Goal: Information Seeking & Learning: Find specific fact

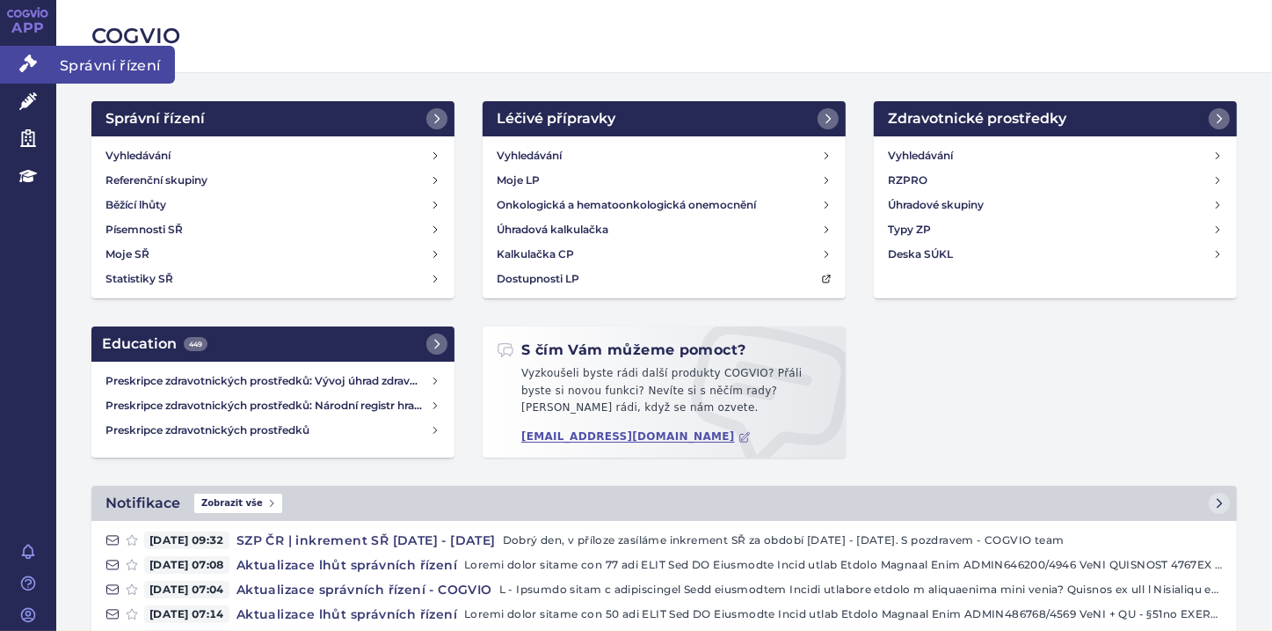
click at [36, 65] on icon at bounding box center [28, 64] width 18 height 18
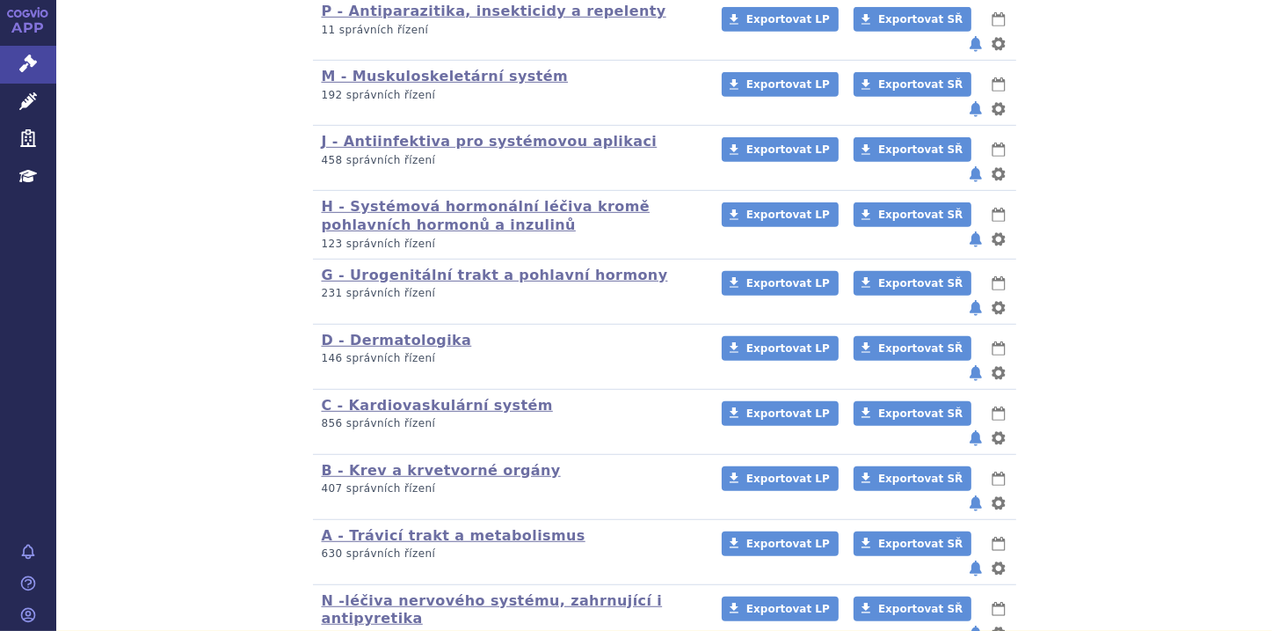
scroll to position [1136, 0]
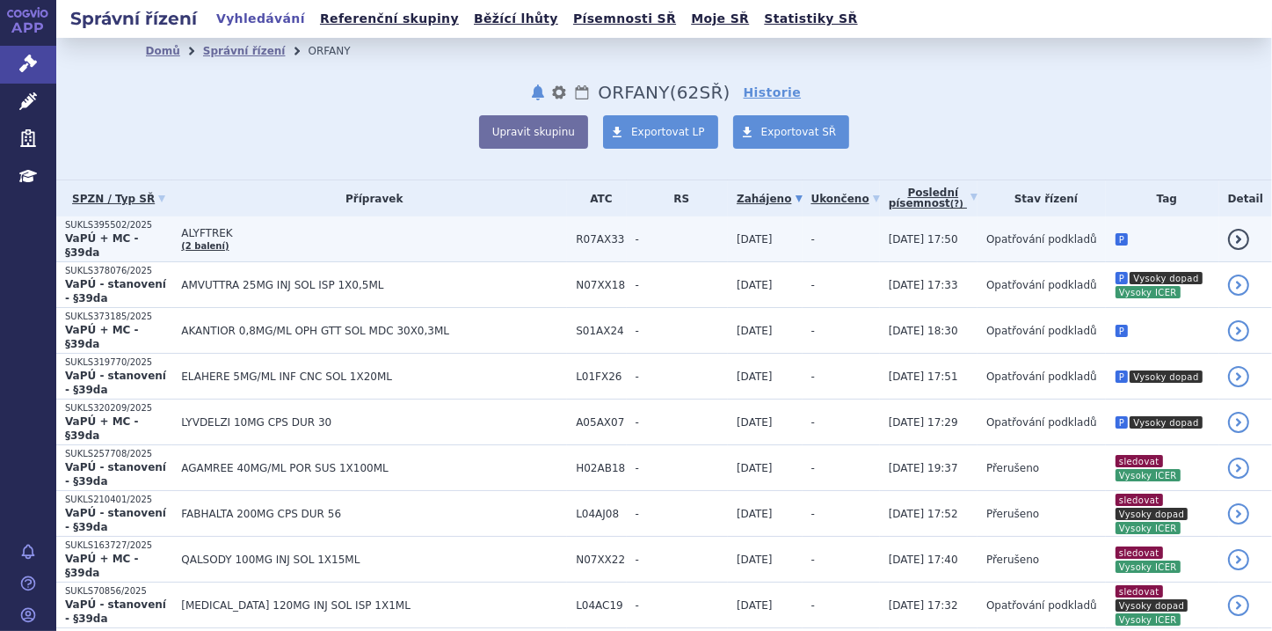
click at [151, 231] on p "SUKLS395502/2025" at bounding box center [118, 225] width 107 height 12
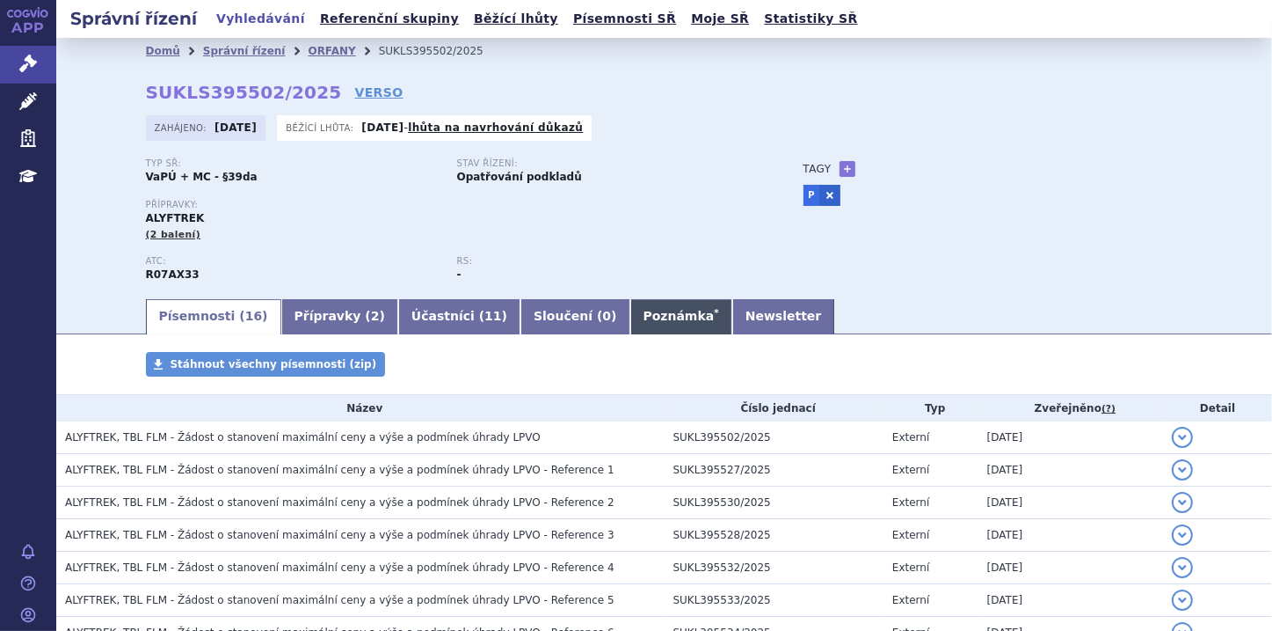
click at [631, 313] on link "Poznámka *" at bounding box center [682, 316] width 102 height 35
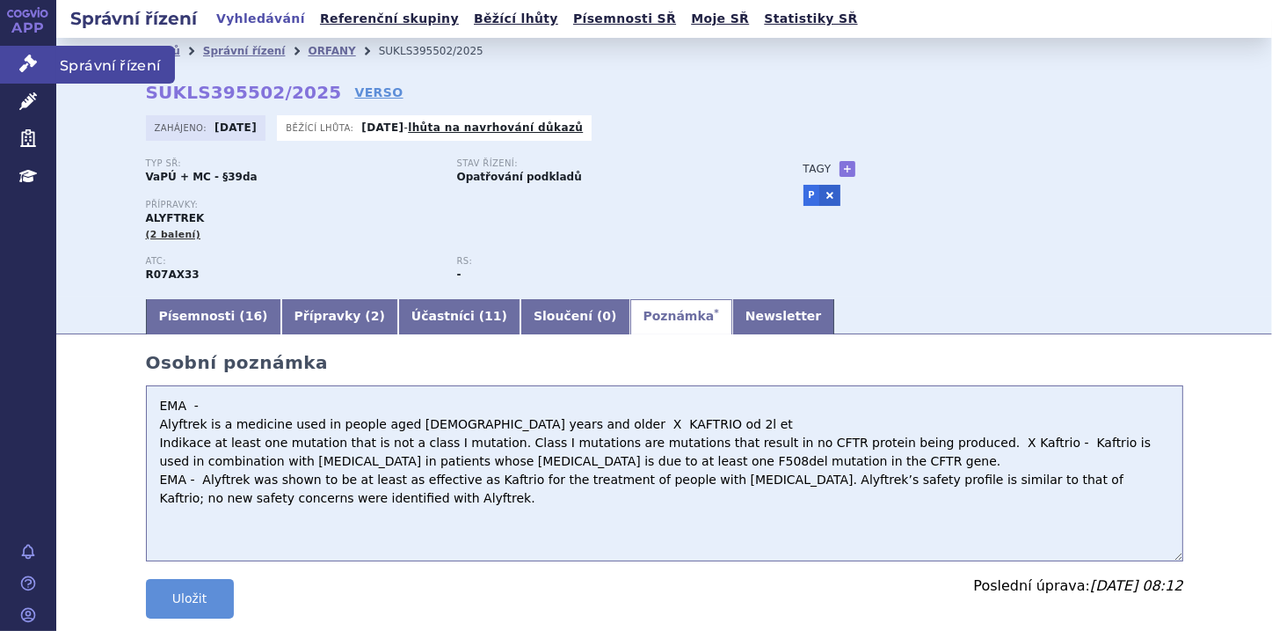
click at [31, 68] on icon at bounding box center [28, 64] width 18 height 18
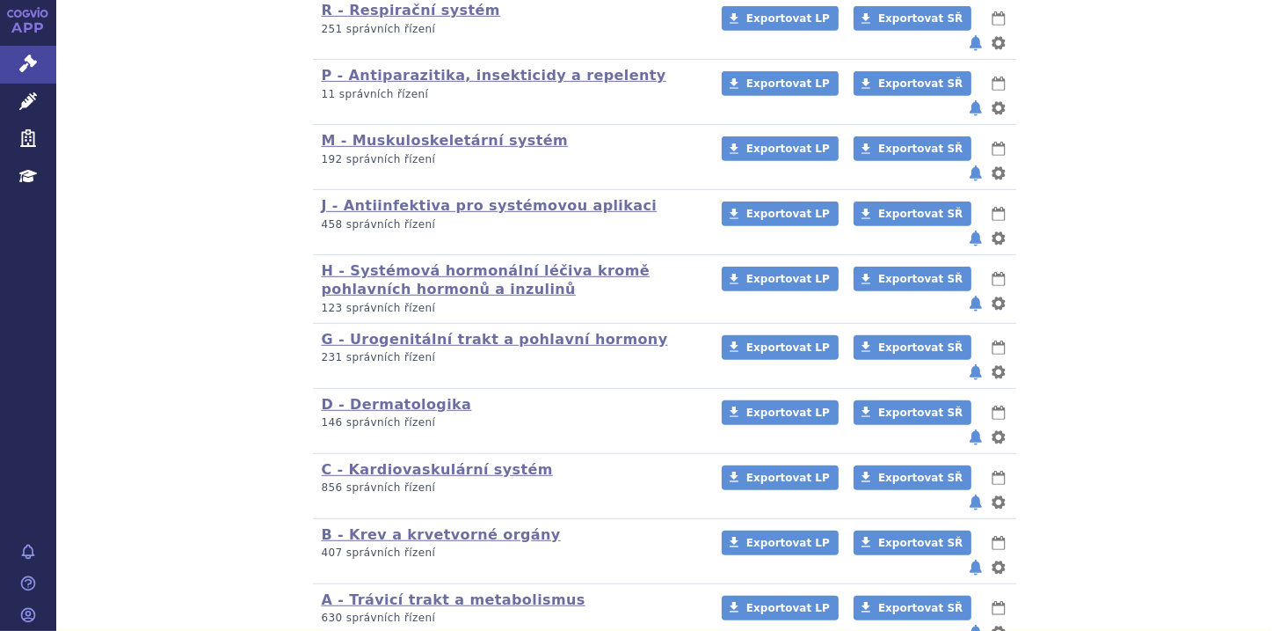
scroll to position [1126, 0]
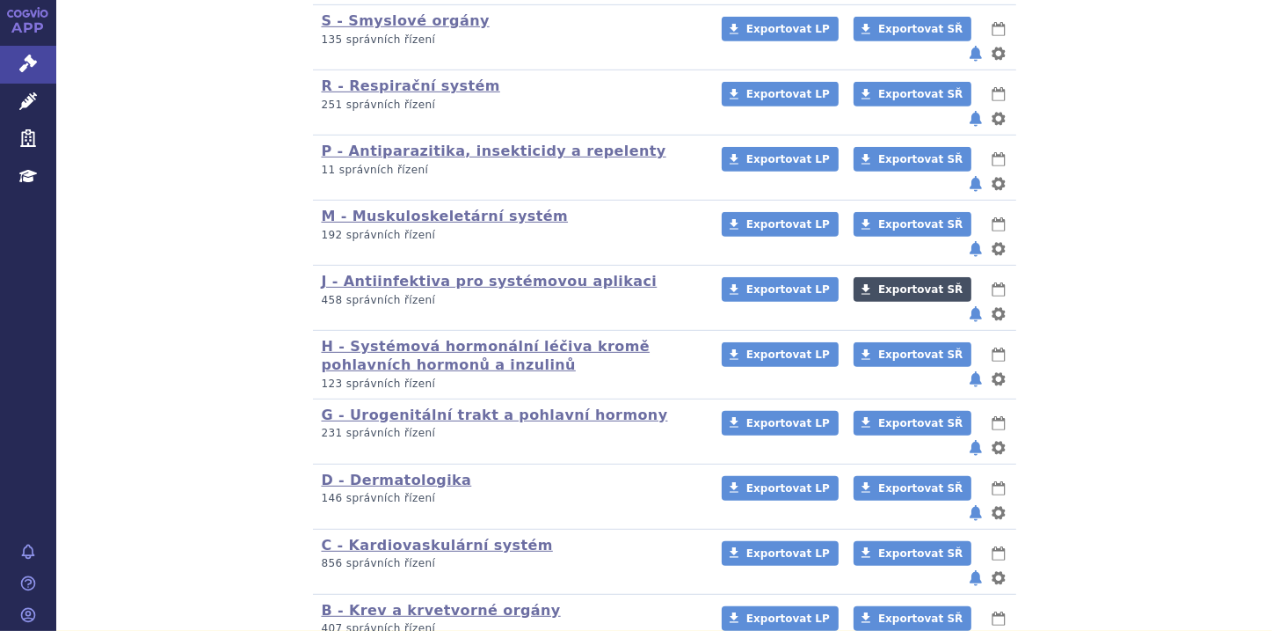
scroll to position [1055, 0]
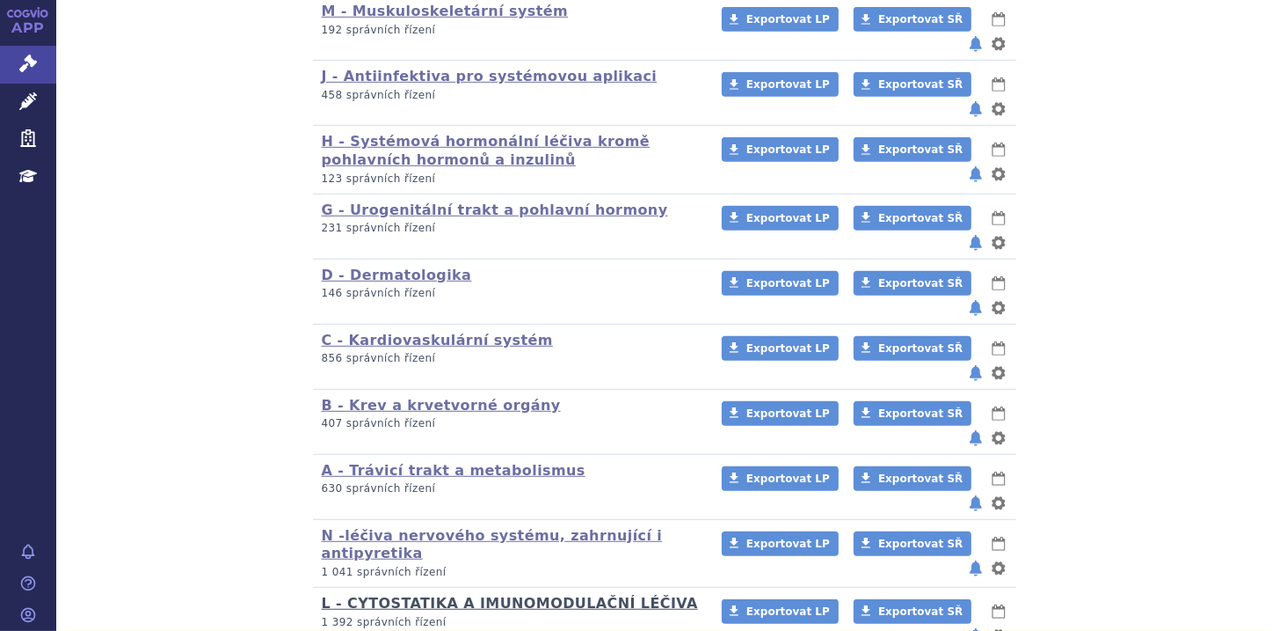
click at [365, 594] on link "L - CYTOSTATIKA A IMUNOMODULAČNÍ LÉČIVA" at bounding box center [510, 602] width 376 height 17
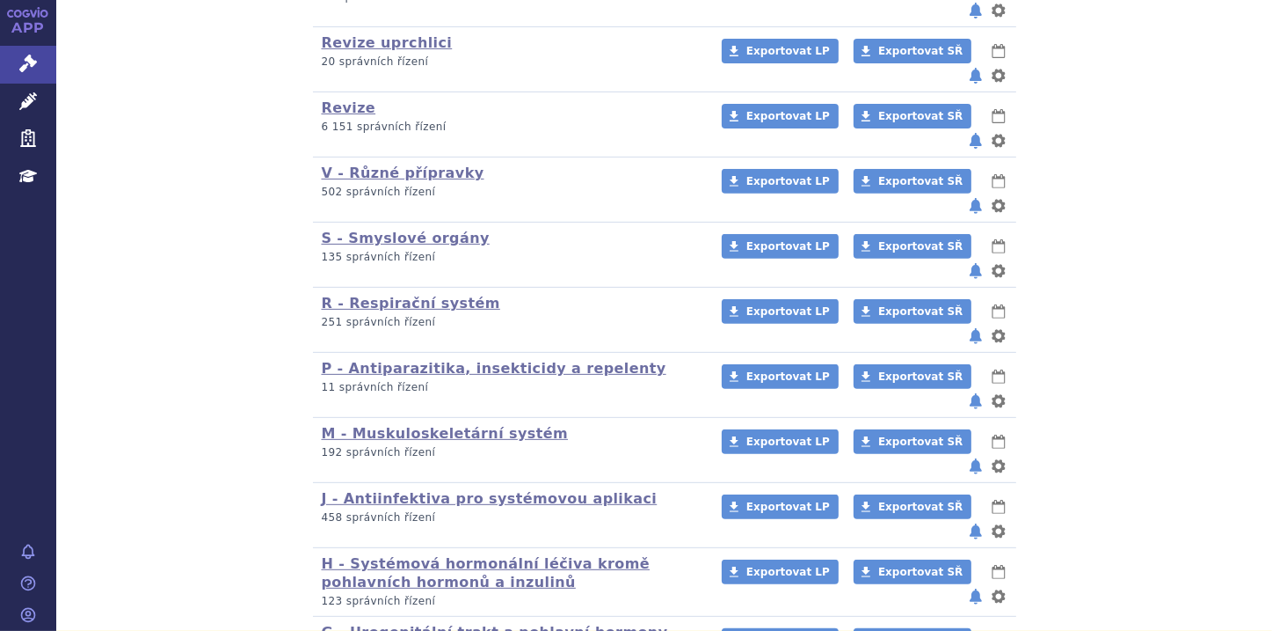
scroll to position [915, 0]
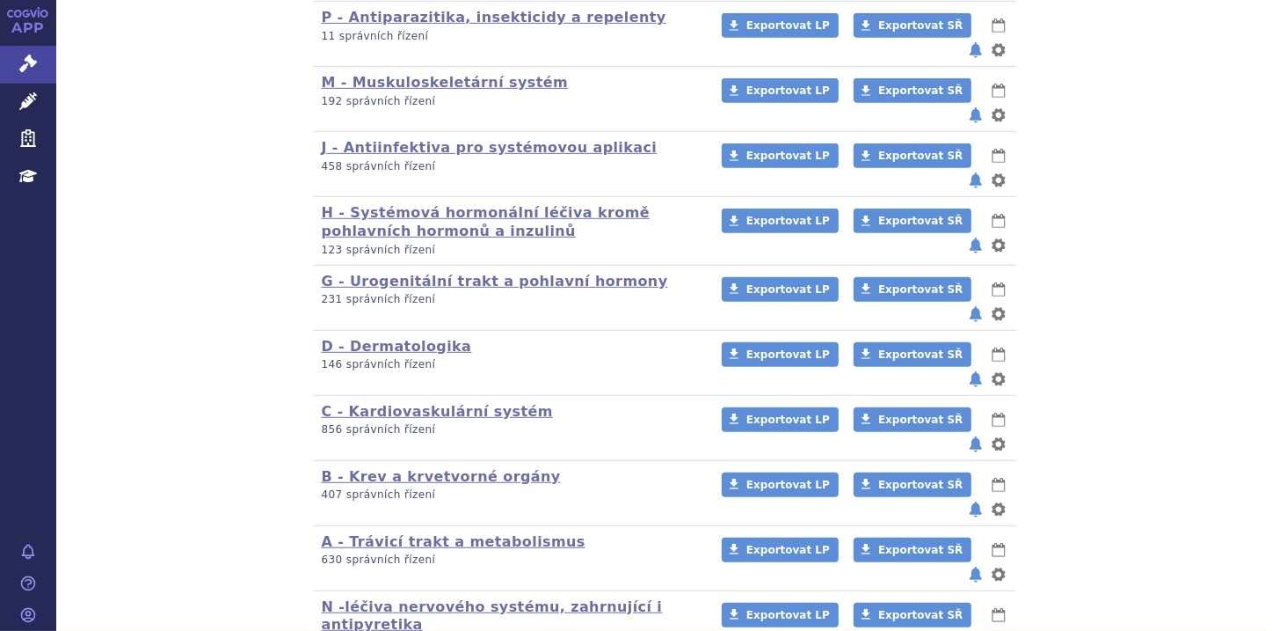
scroll to position [985, 0]
click at [419, 532] on link "A - Trávicí trakt a metabolismus" at bounding box center [454, 540] width 264 height 17
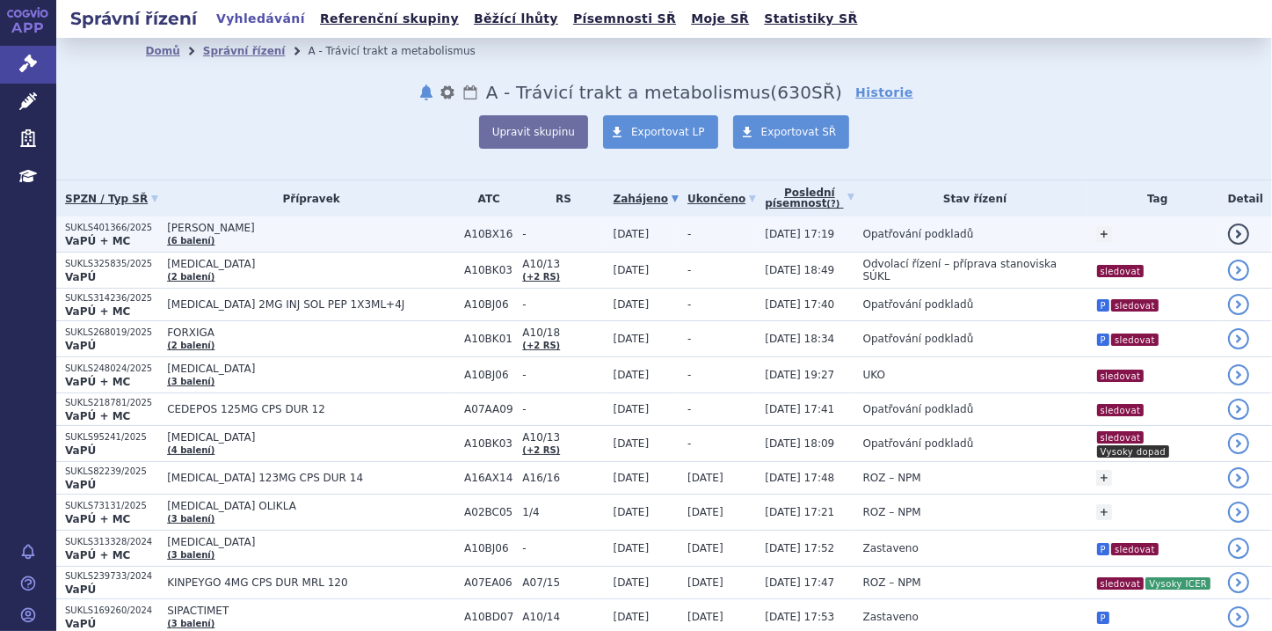
click at [281, 229] on span "MOUNJARO KWIKPEN" at bounding box center [311, 228] width 288 height 12
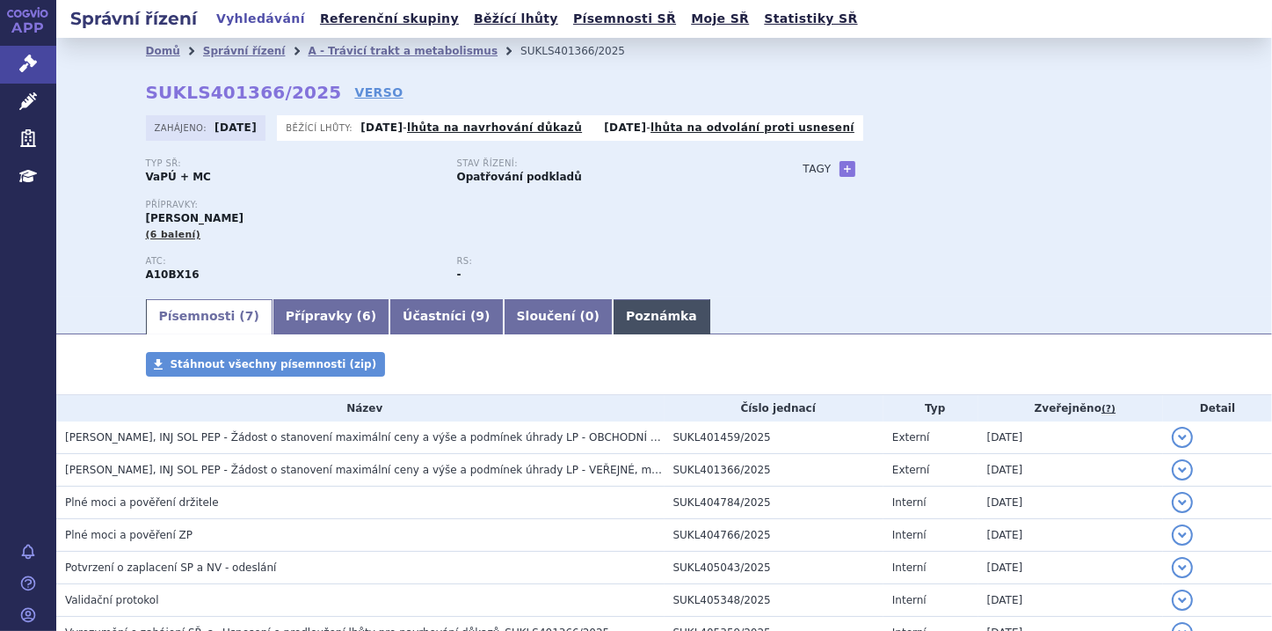
click at [613, 317] on link "Poznámka" at bounding box center [662, 316] width 98 height 35
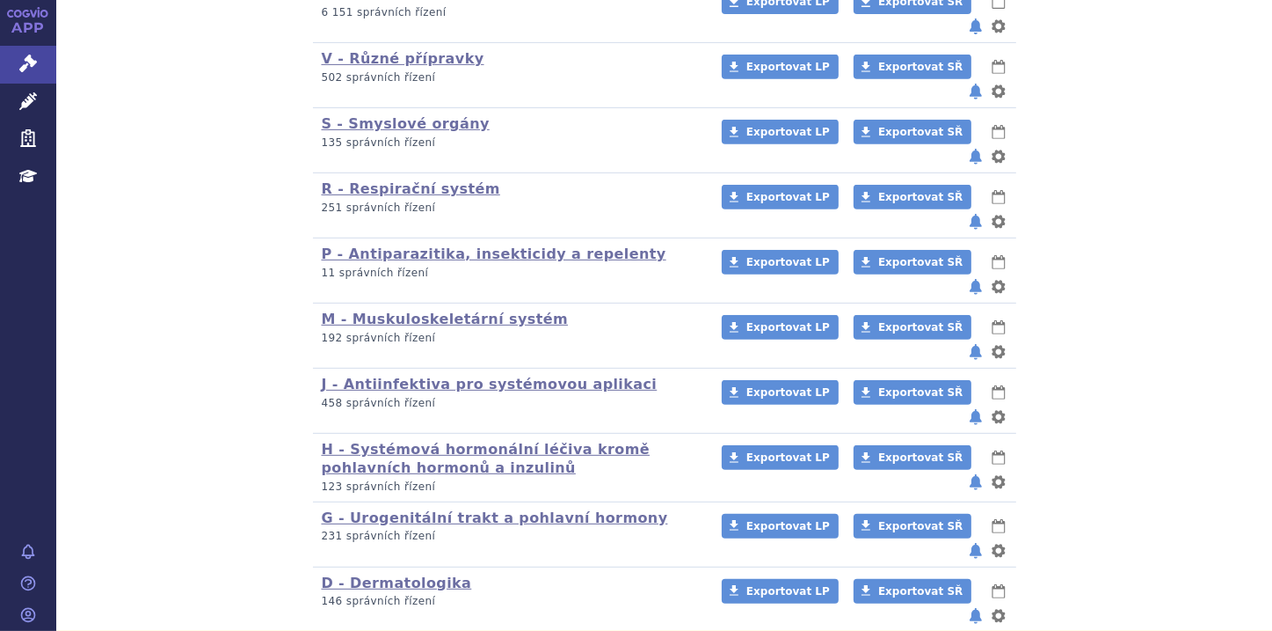
scroll to position [774, 0]
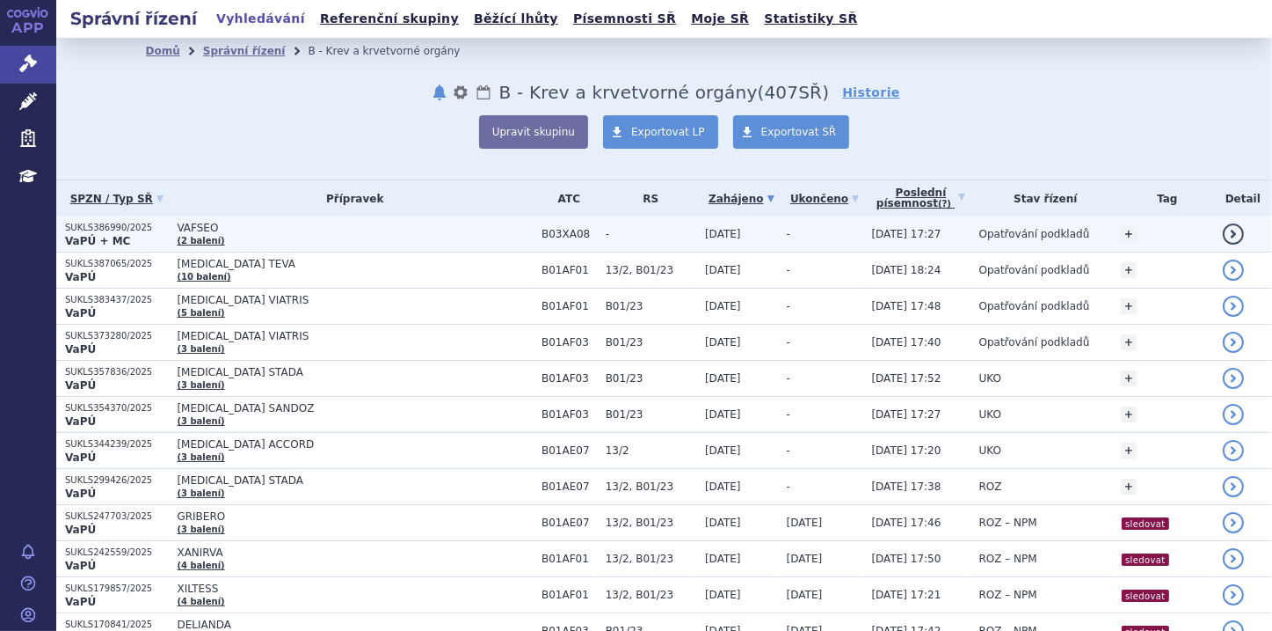
click at [140, 230] on p "SUKLS386990/2025" at bounding box center [116, 228] width 103 height 12
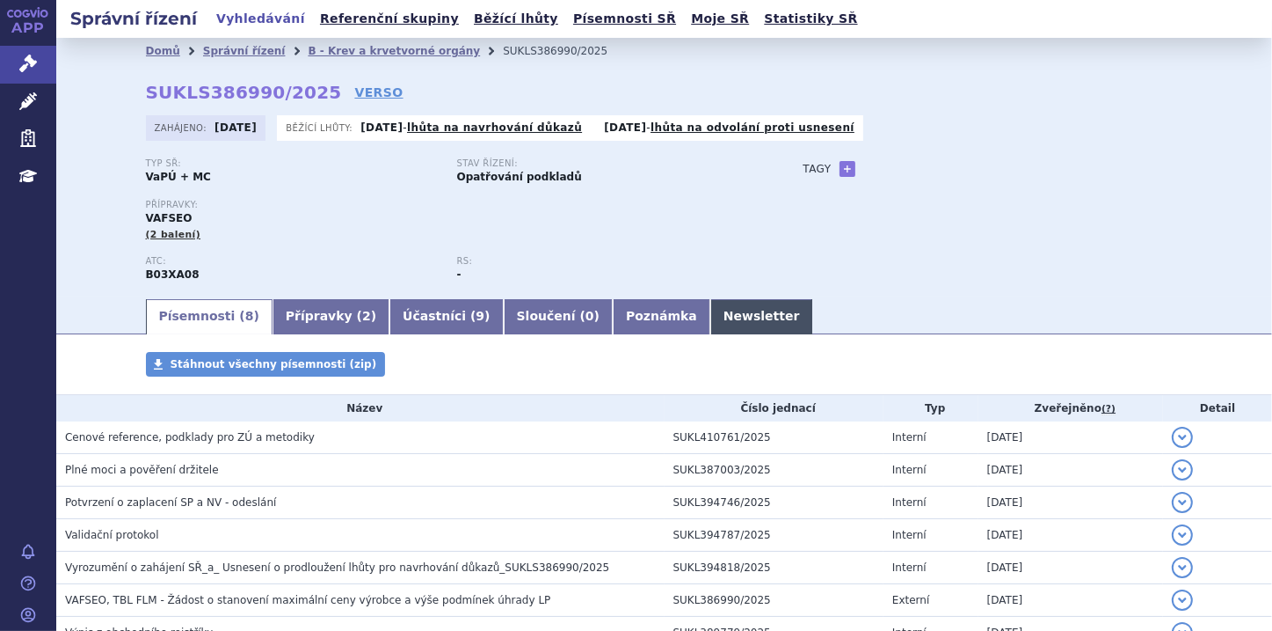
click at [711, 314] on link "Newsletter" at bounding box center [762, 316] width 103 height 35
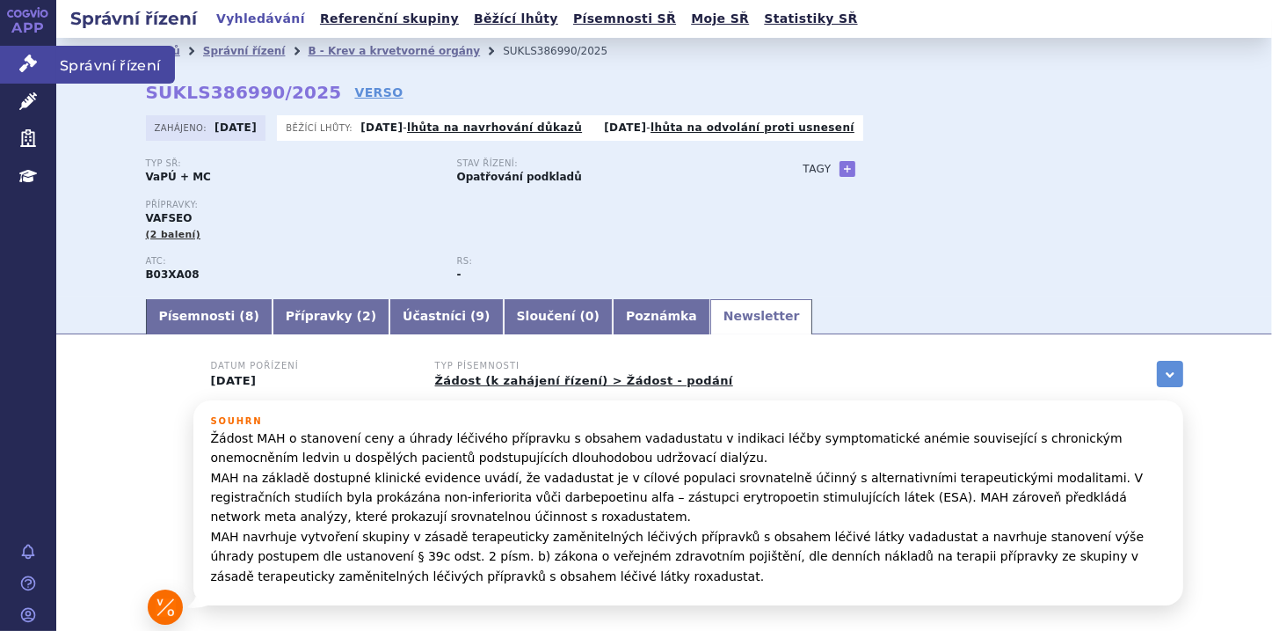
click at [33, 65] on icon at bounding box center [28, 64] width 18 height 18
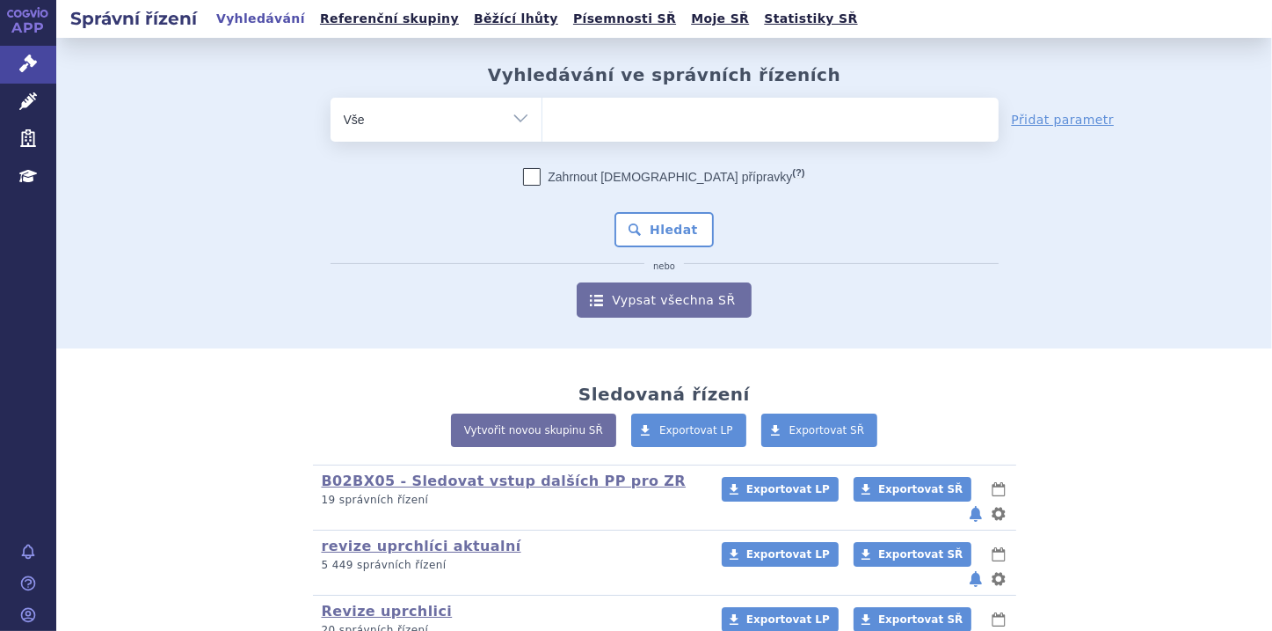
click at [612, 109] on ul at bounding box center [771, 116] width 456 height 37
click at [543, 109] on select at bounding box center [542, 119] width 1 height 44
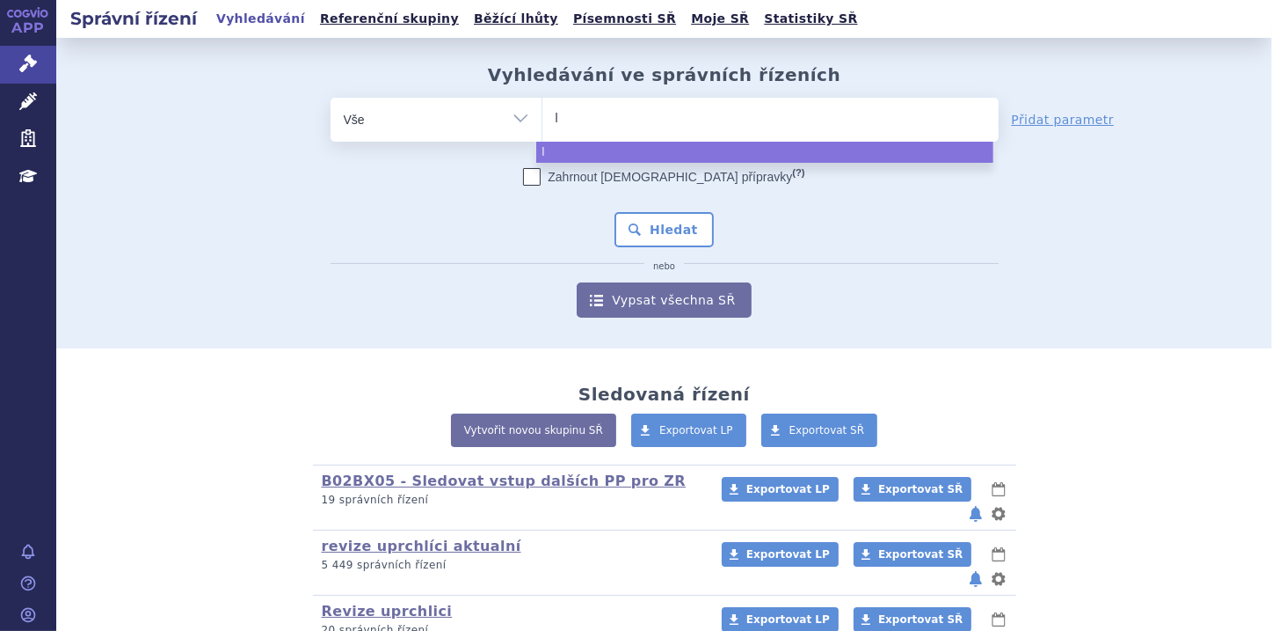
type input "le"
type input "leq"
type input "leqe"
type input "leqem"
type input "leqembi"
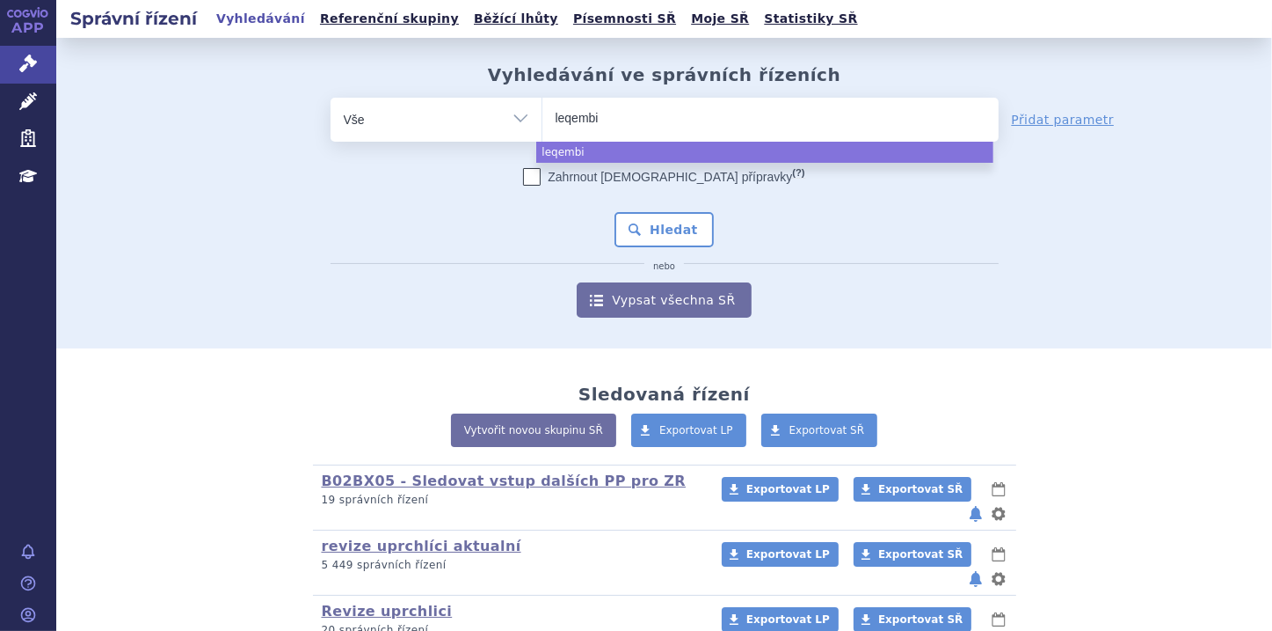
select select "leqembi"
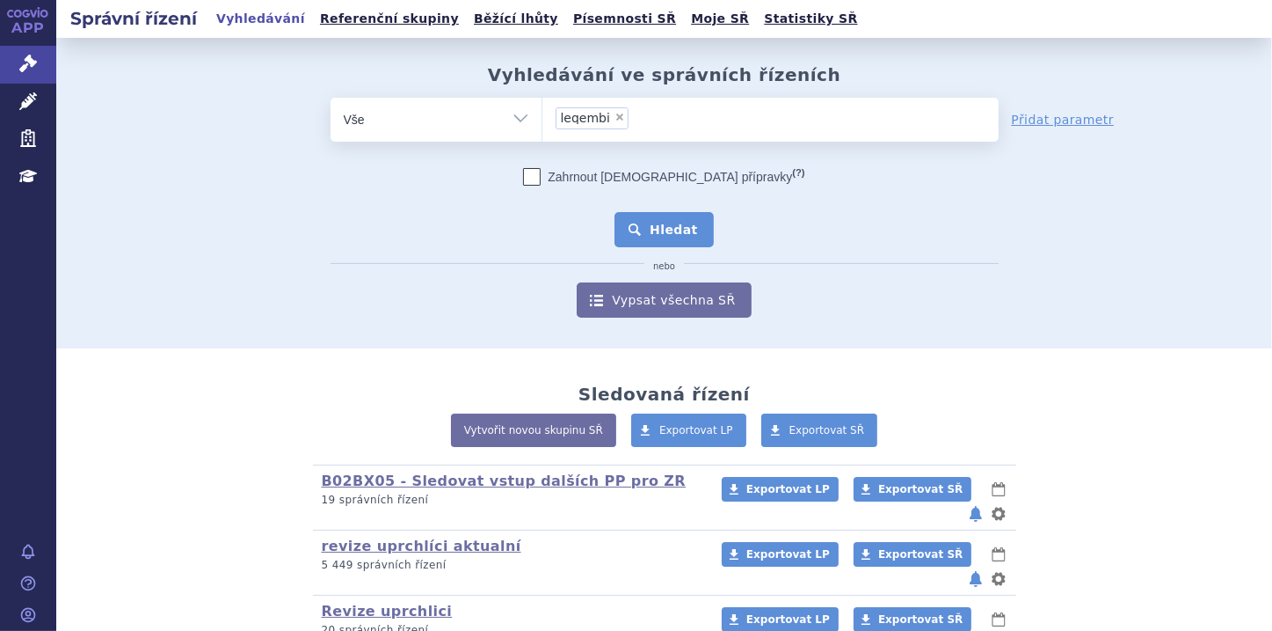
click at [679, 235] on button "Hledat" at bounding box center [664, 229] width 99 height 35
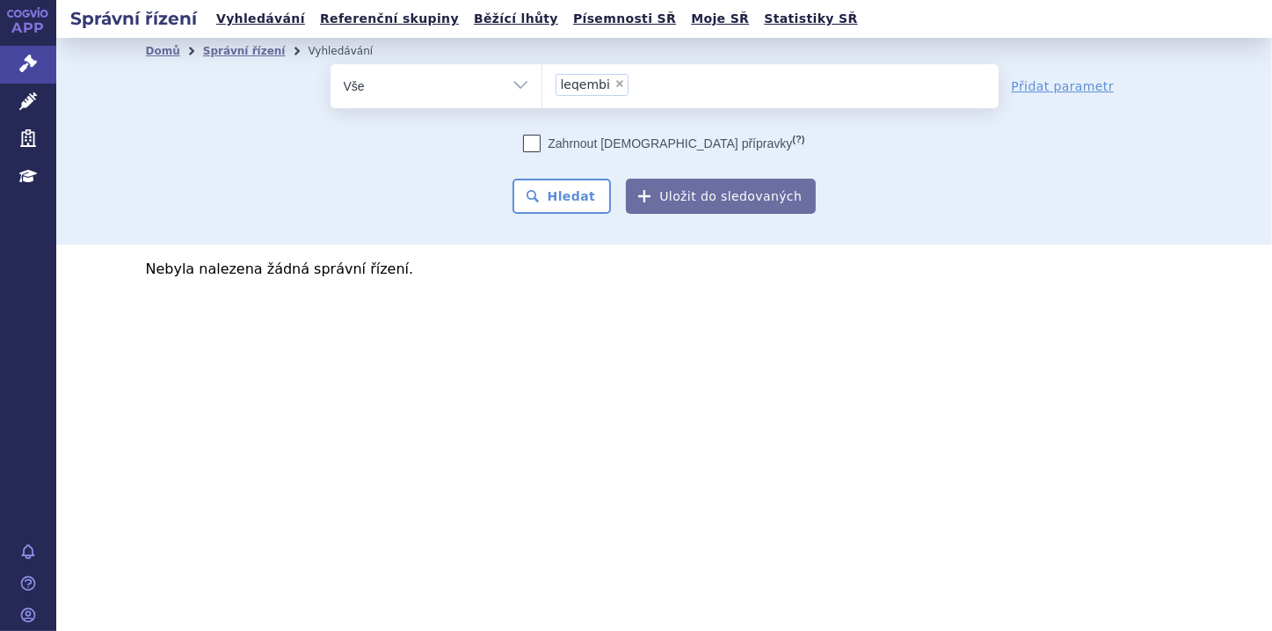
click at [615, 84] on span "×" at bounding box center [620, 83] width 11 height 11
click at [543, 84] on select "leqembi" at bounding box center [542, 85] width 1 height 44
select select
click at [573, 81] on ul at bounding box center [771, 82] width 456 height 37
click at [543, 81] on select "leqembi" at bounding box center [542, 85] width 1 height 44
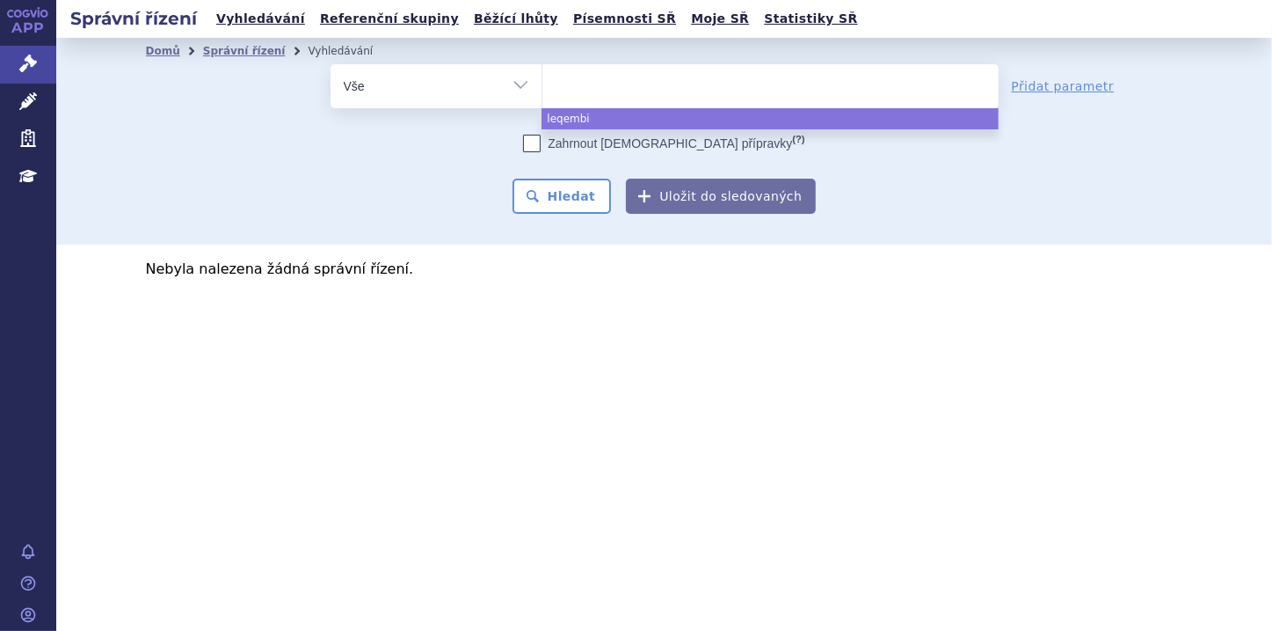
paste input "LEQEMBI"
type input "LEQEMBI"
select select "LEQEMBI"
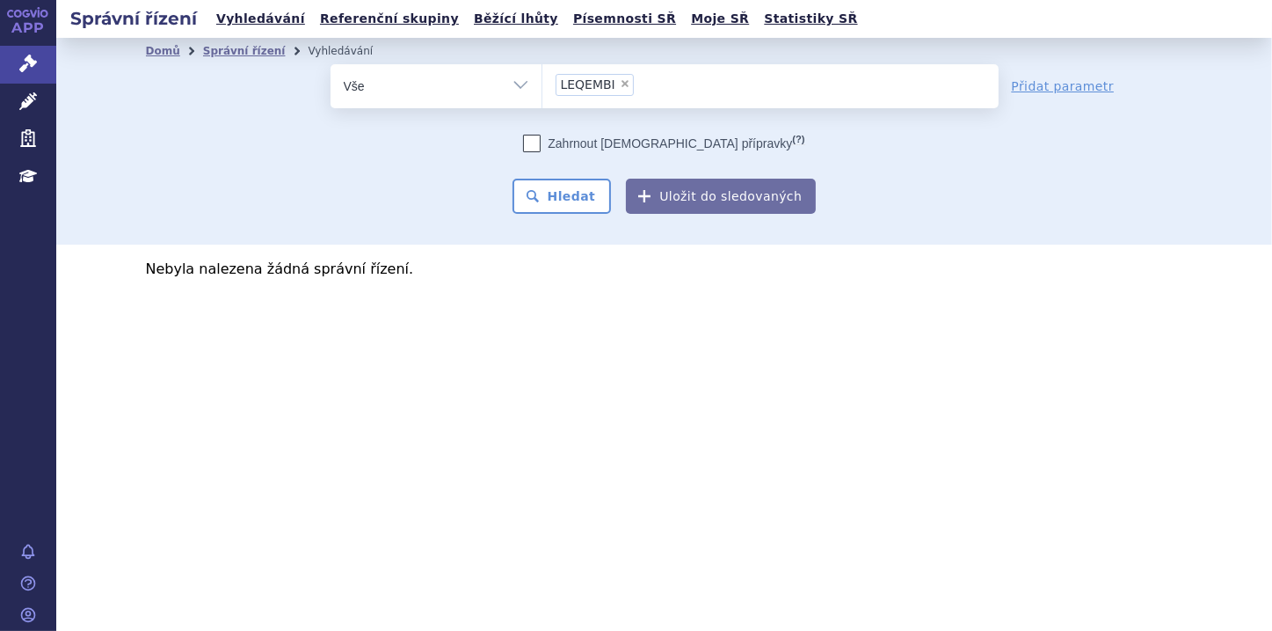
click at [589, 177] on div "Zahrnout bratrské přípravky (?) * Pozor, hledání dle vyhledávacího parametru In…" at bounding box center [665, 174] width 668 height 79
click at [584, 193] on button "Hledat" at bounding box center [562, 196] width 99 height 35
click at [26, 109] on icon at bounding box center [28, 101] width 18 height 18
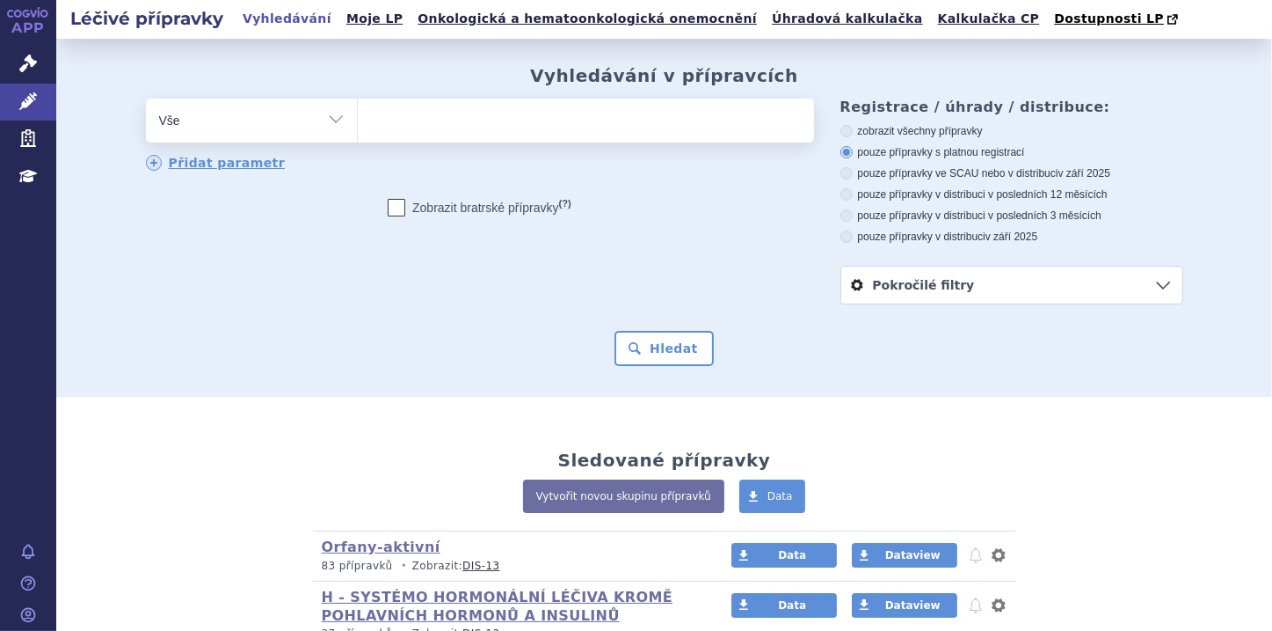
click at [371, 120] on input "search" at bounding box center [376, 118] width 10 height 22
type input "- Ve studii 301"
select select "- Ve studii 301"
click at [469, 123] on span "×" at bounding box center [474, 118] width 11 height 11
click at [358, 123] on select "- Ve studii 301" at bounding box center [357, 120] width 1 height 44
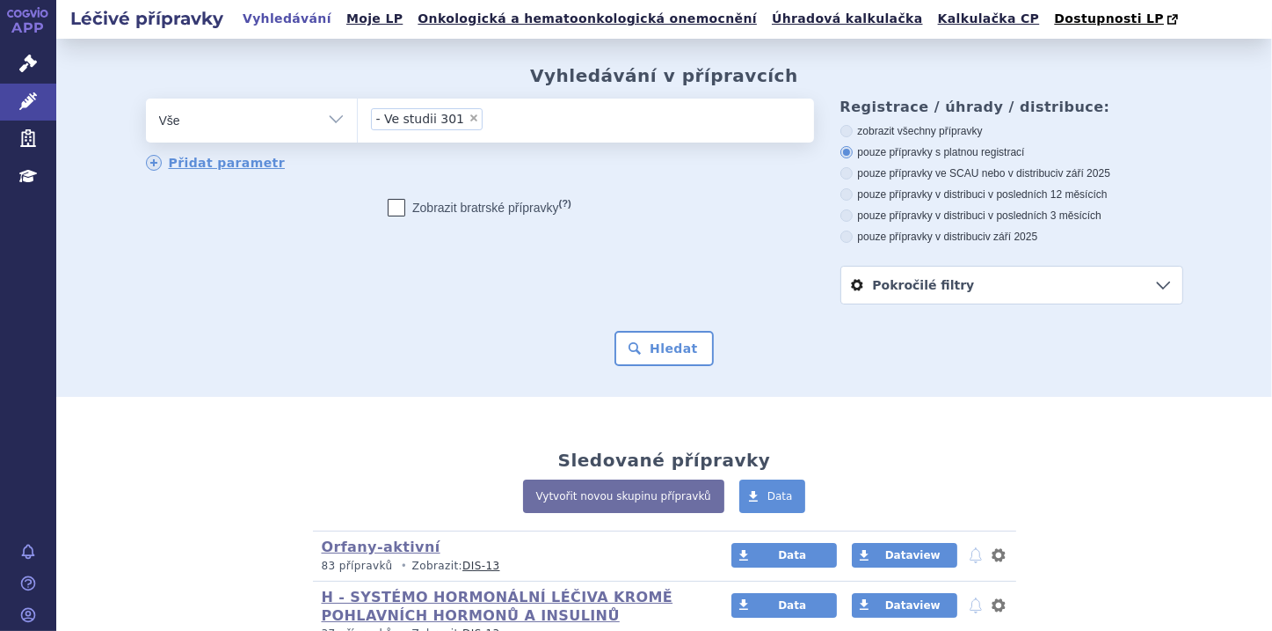
select select
type input "le"
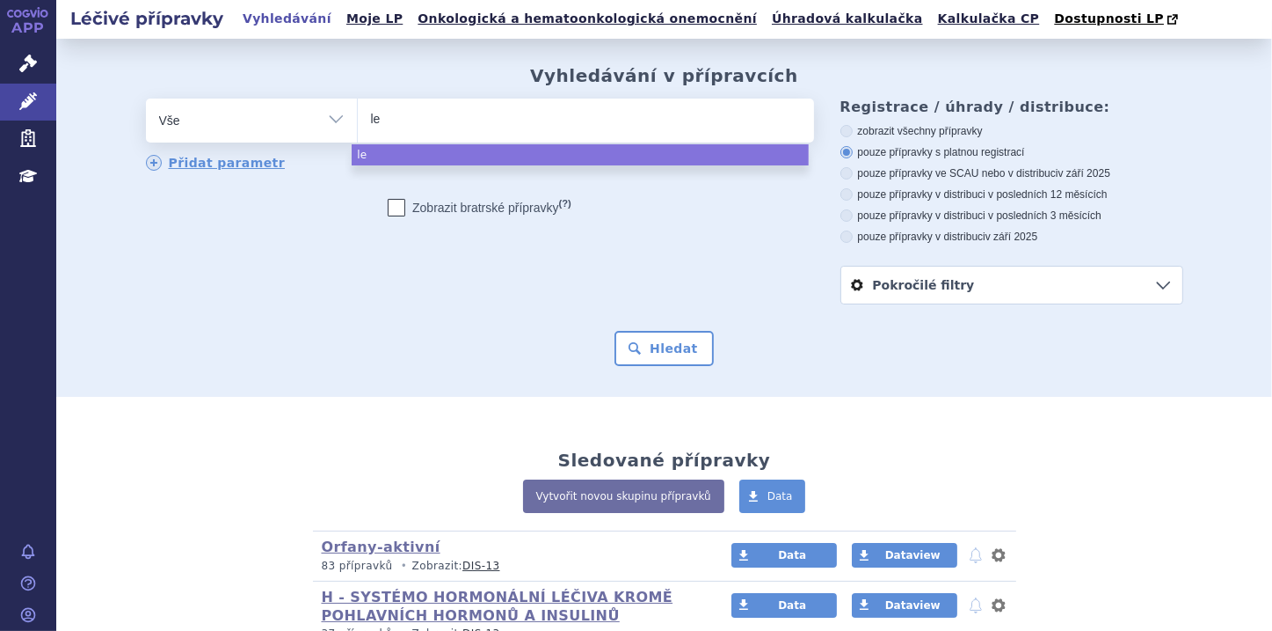
type input "leq"
type input "leqe"
type input "leqem"
type input "leqemb"
type input "leqembi"
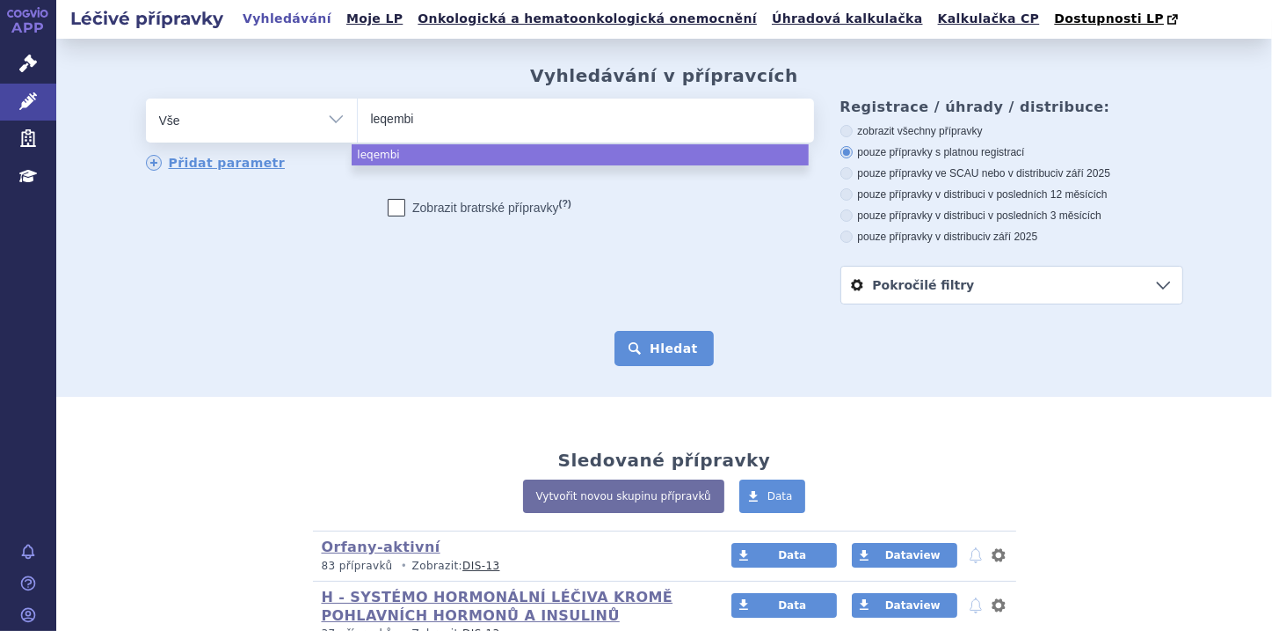
select select "leqembi"
click at [665, 359] on button "Hledat" at bounding box center [664, 348] width 99 height 35
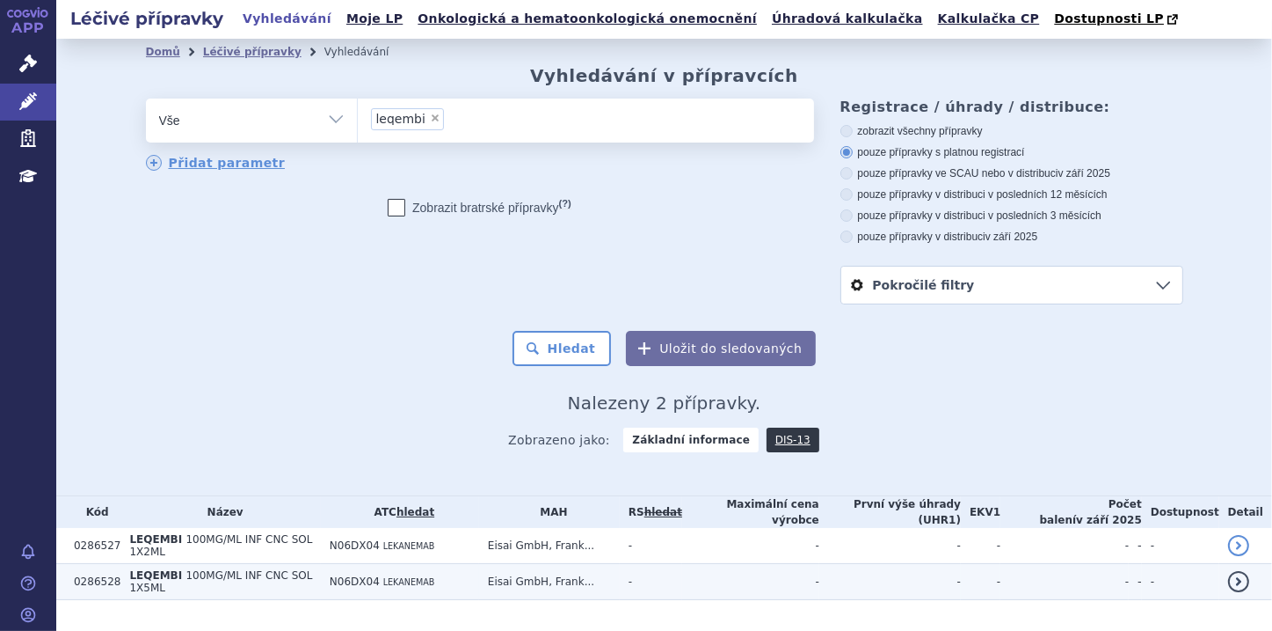
click at [261, 570] on span "100MG/ML INF CNC SOL 1X5ML" at bounding box center [220, 581] width 183 height 25
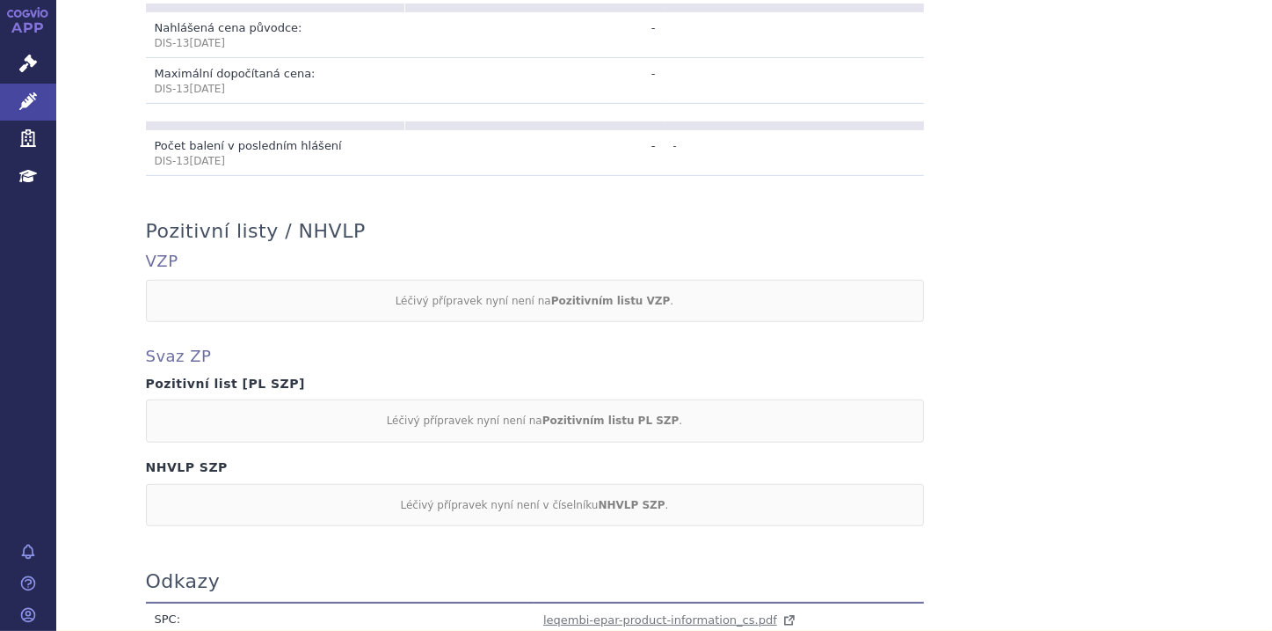
scroll to position [703, 0]
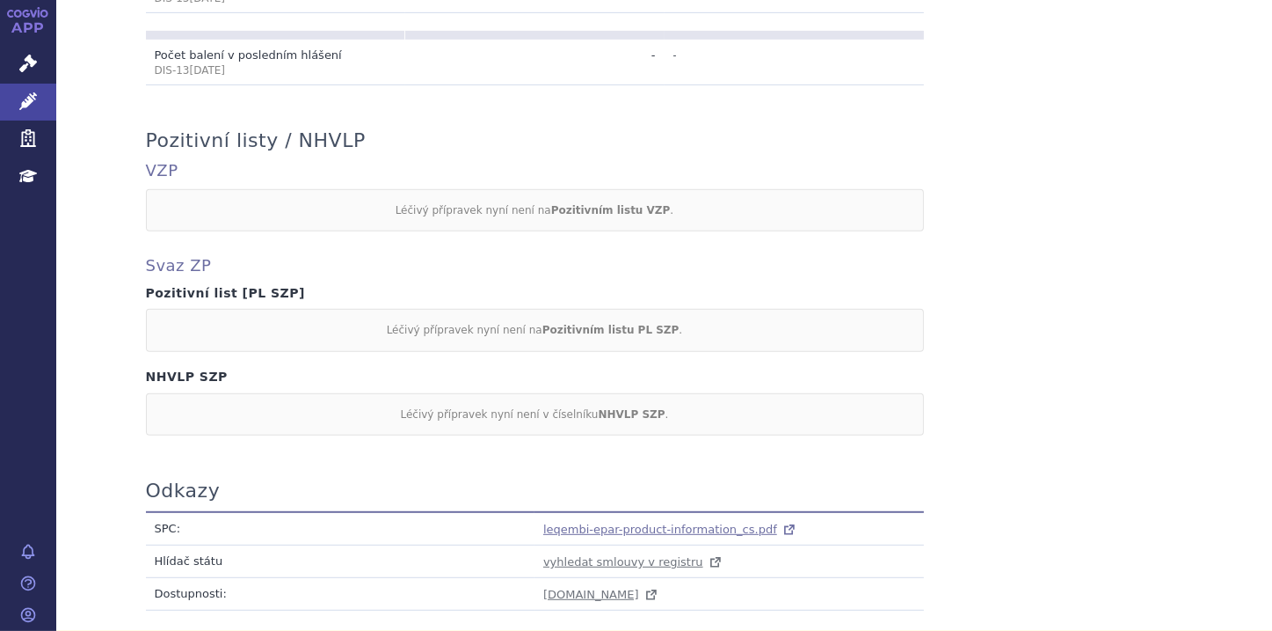
click at [638, 528] on span "leqembi-epar-product-information_cs.pdf" at bounding box center [660, 528] width 234 height 13
